Goal: Find specific page/section: Find specific page/section

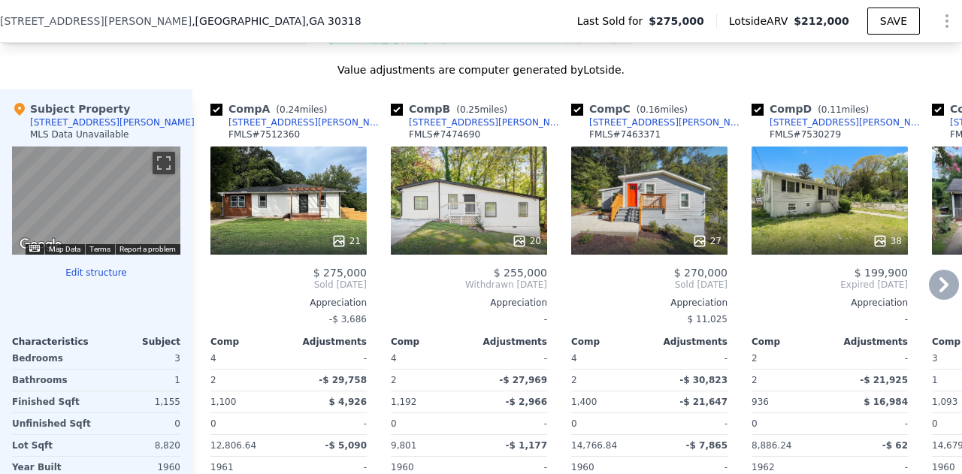
scroll to position [1490, 0]
click at [269, 230] on div "21" at bounding box center [288, 201] width 156 height 108
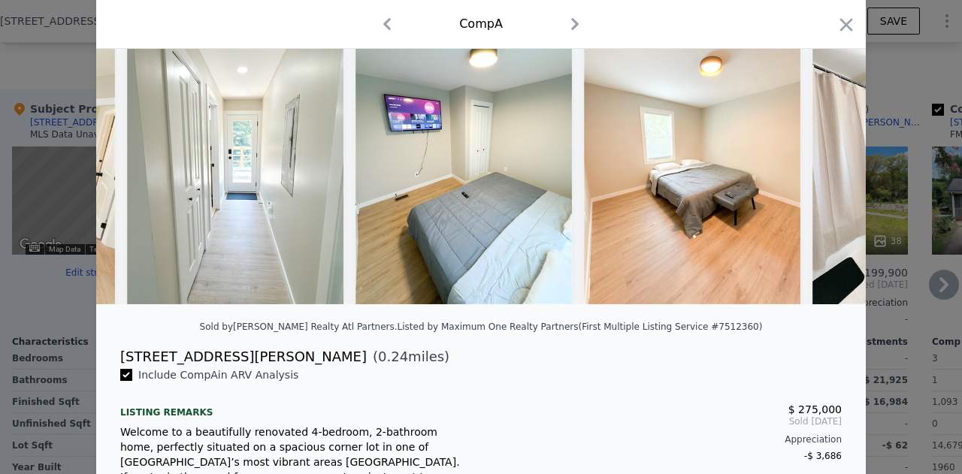
scroll to position [80, 0]
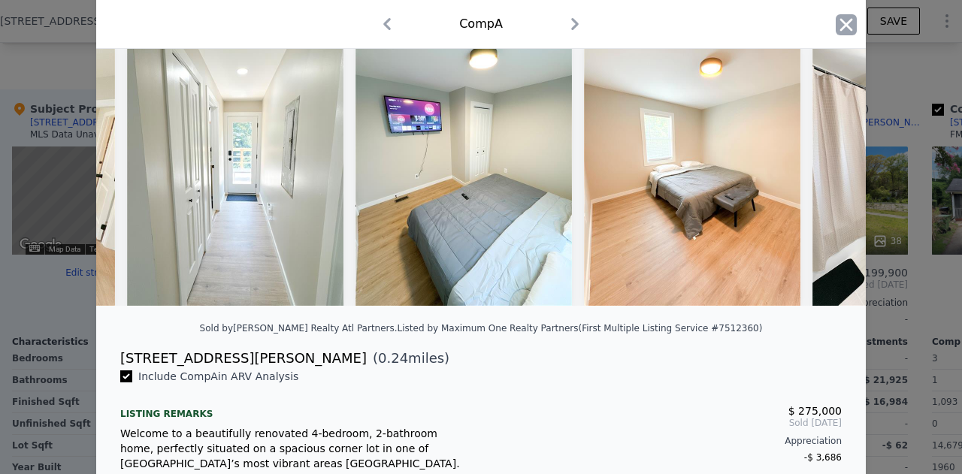
click at [842, 31] on icon "button" at bounding box center [846, 24] width 21 height 21
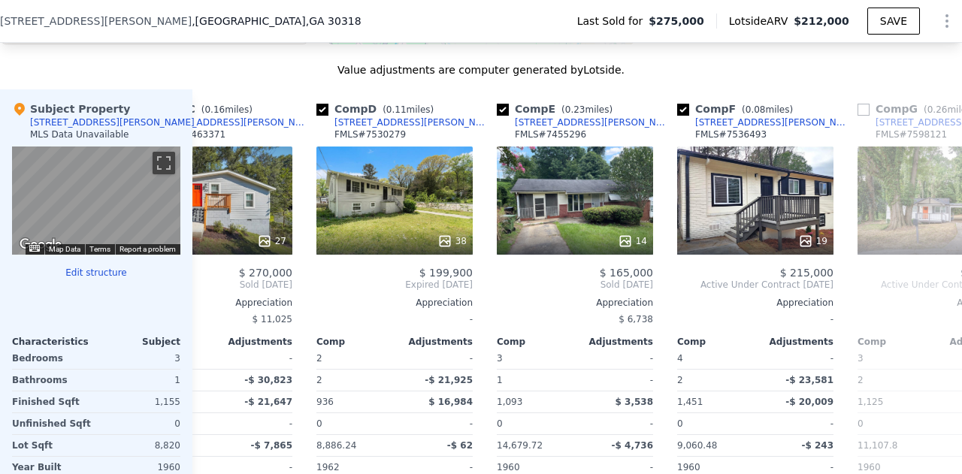
scroll to position [0, 433]
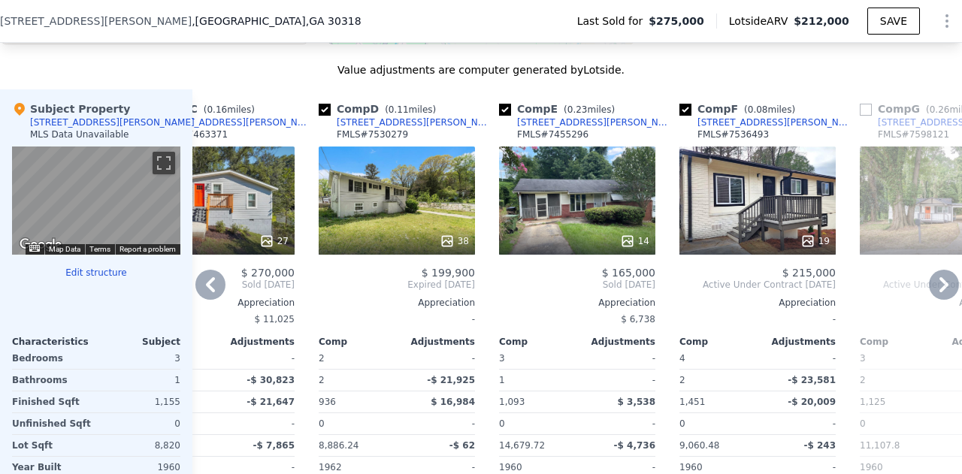
click at [566, 218] on div "14" at bounding box center [577, 201] width 156 height 108
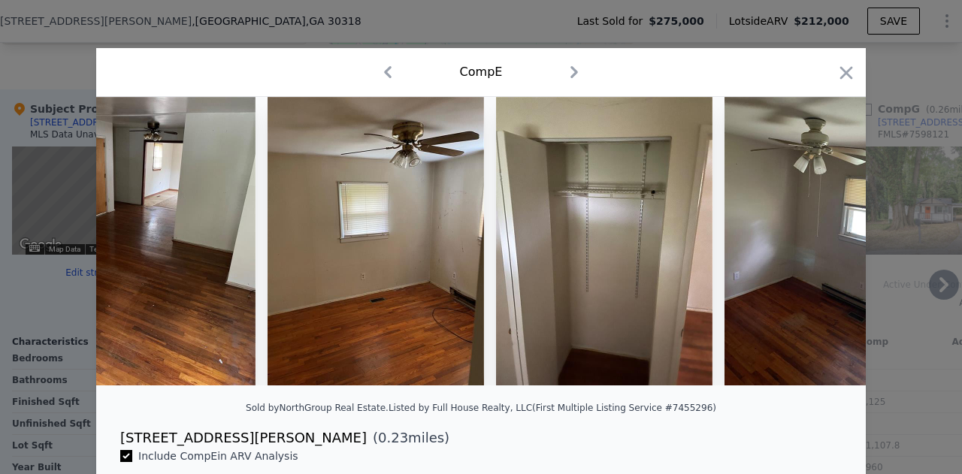
scroll to position [0, 1919]
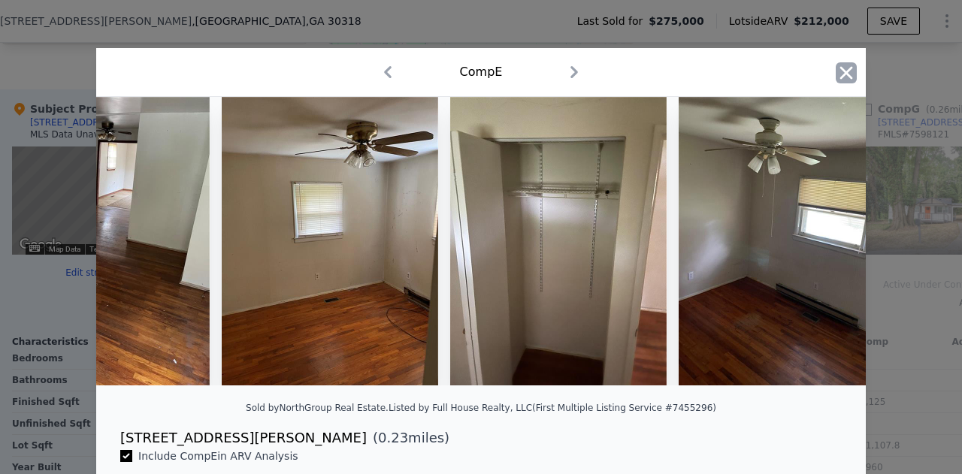
click at [839, 65] on icon "button" at bounding box center [846, 72] width 21 height 21
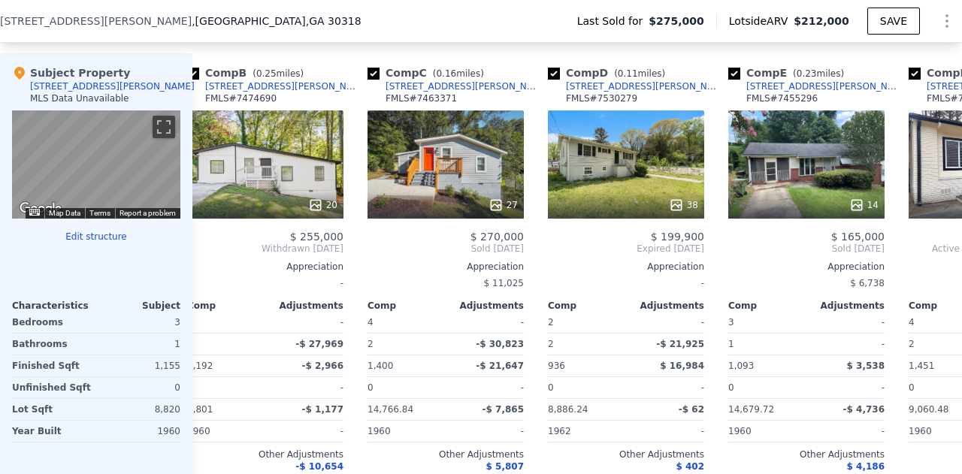
scroll to position [0, 204]
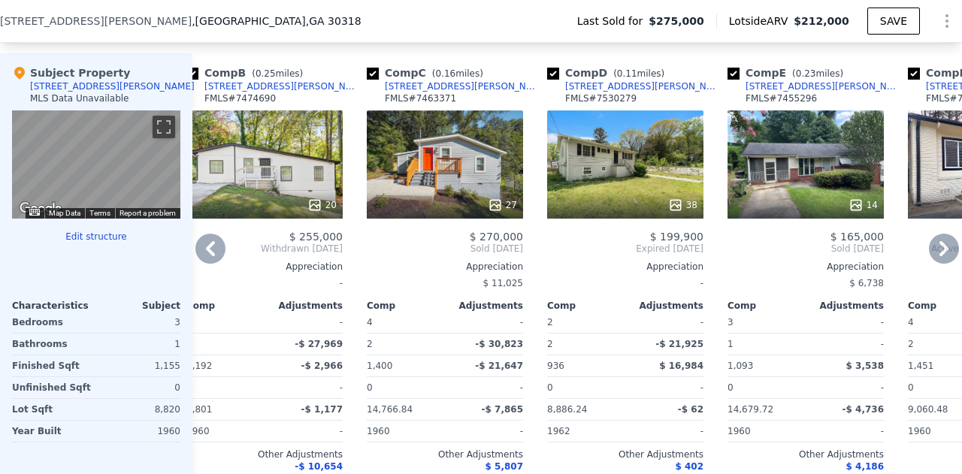
click at [459, 198] on div "27" at bounding box center [445, 165] width 156 height 108
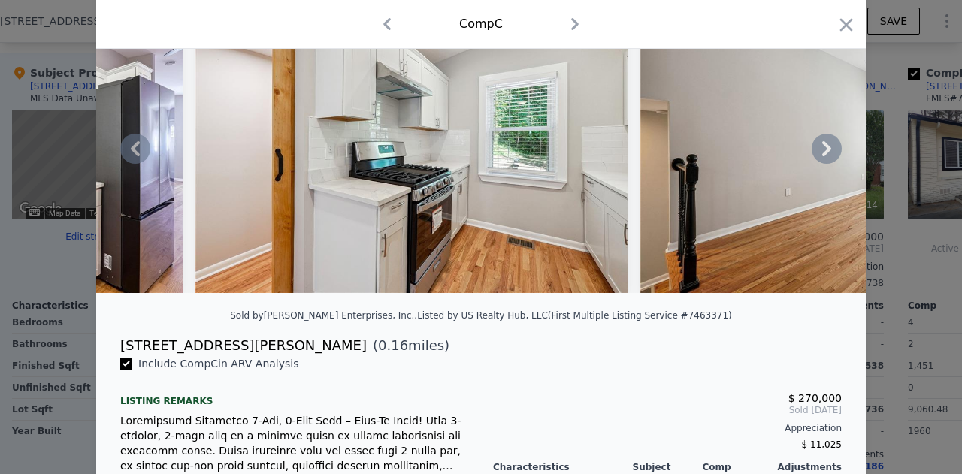
scroll to position [93, 0]
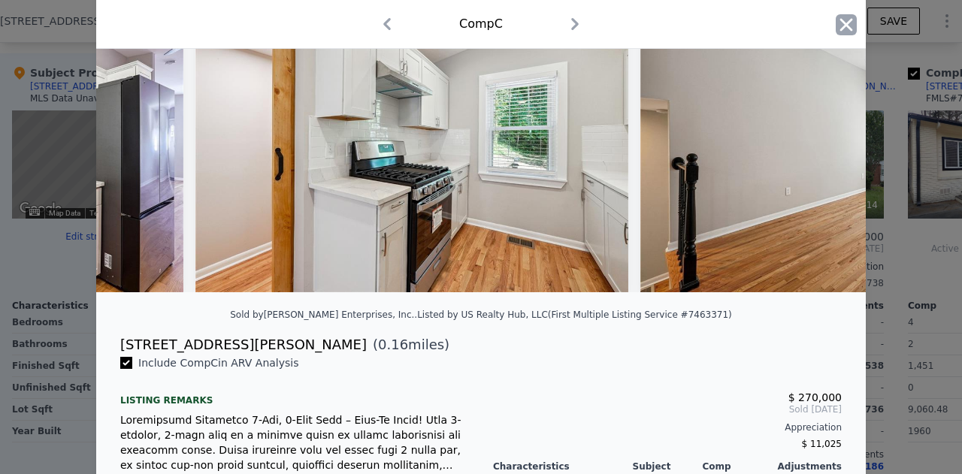
click at [838, 25] on icon "button" at bounding box center [846, 24] width 21 height 21
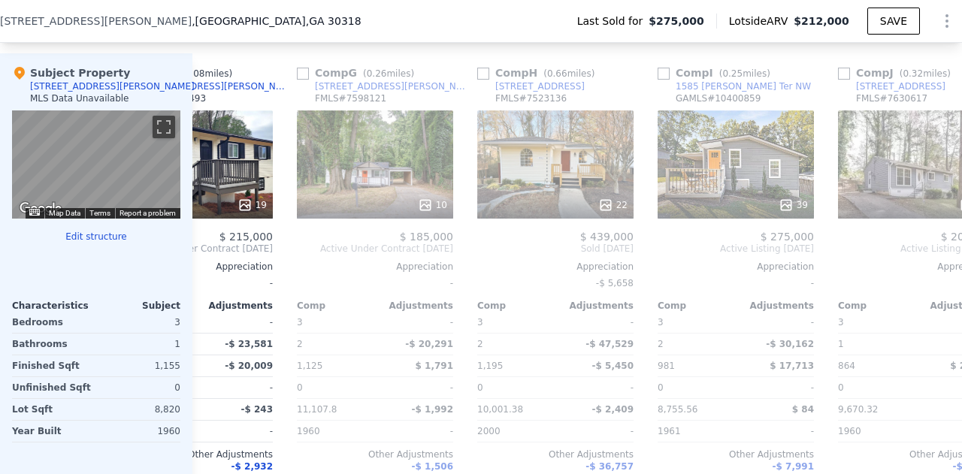
scroll to position [0, 992]
